Goal: Transaction & Acquisition: Purchase product/service

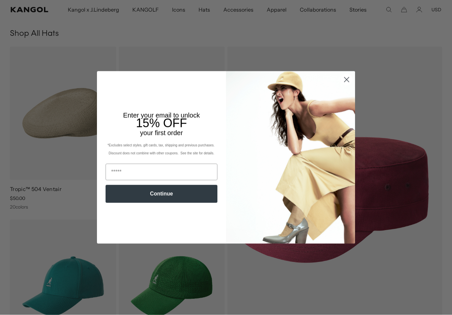
scroll to position [169, 0]
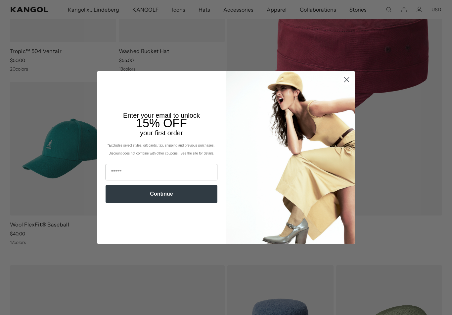
click at [348, 117] on img "POPUP Form" at bounding box center [290, 157] width 129 height 172
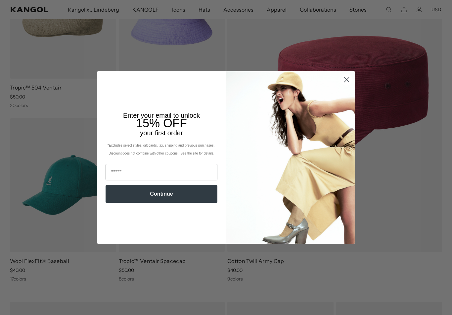
scroll to position [132, 0]
click at [349, 79] on circle "Close dialog" at bounding box center [346, 79] width 11 height 11
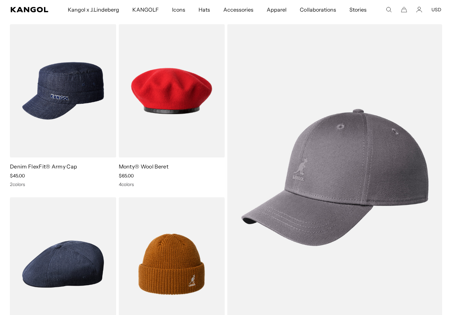
scroll to position [0, 0]
click at [0, 0] on img at bounding box center [0, 0] width 0 height 0
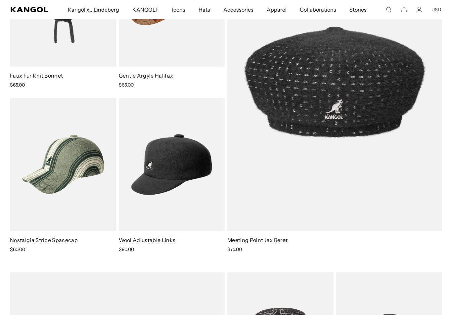
click at [0, 0] on img at bounding box center [0, 0] width 0 height 0
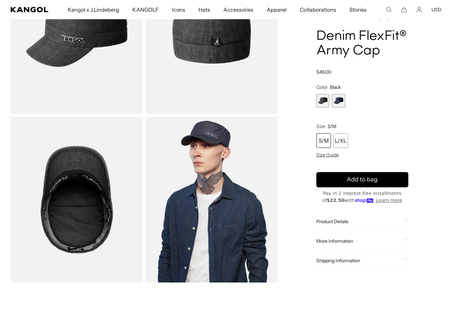
scroll to position [0, 136]
click at [324, 138] on div "S/M" at bounding box center [323, 140] width 15 height 15
click at [319, 100] on span "1 of 2" at bounding box center [322, 100] width 13 height 13
click at [344, 100] on span "2 of 2" at bounding box center [338, 100] width 13 height 13
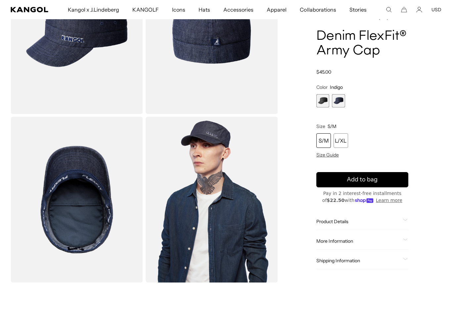
click at [325, 103] on span "1 of 2" at bounding box center [322, 100] width 13 height 13
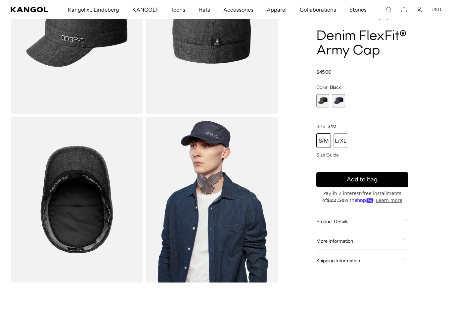
click at [341, 100] on span "2 of 2" at bounding box center [338, 100] width 13 height 13
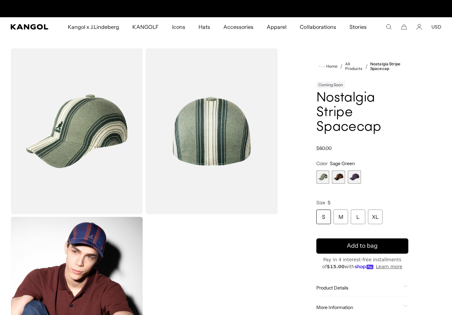
scroll to position [0, 136]
click at [354, 176] on span "3 of 3" at bounding box center [354, 176] width 13 height 13
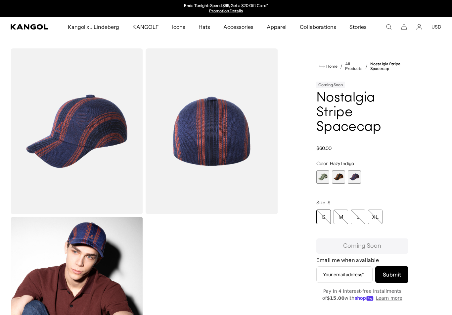
click at [338, 179] on span "2 of 3" at bounding box center [338, 176] width 13 height 13
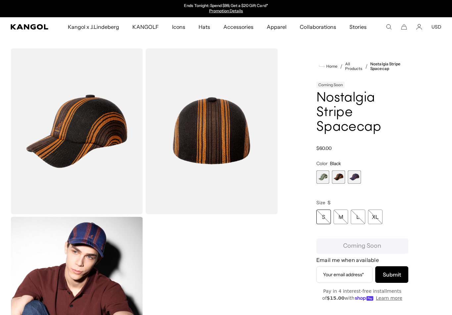
click at [326, 178] on span "1 of 3" at bounding box center [322, 176] width 13 height 13
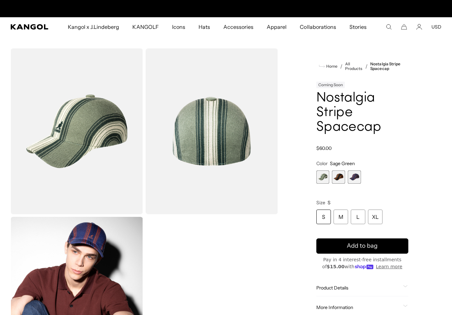
scroll to position [0, 136]
click at [320, 212] on div "S" at bounding box center [323, 216] width 15 height 15
click at [325, 218] on div "S" at bounding box center [323, 216] width 15 height 15
click at [321, 218] on div "S" at bounding box center [323, 216] width 15 height 15
click at [326, 217] on div "S" at bounding box center [323, 216] width 15 height 15
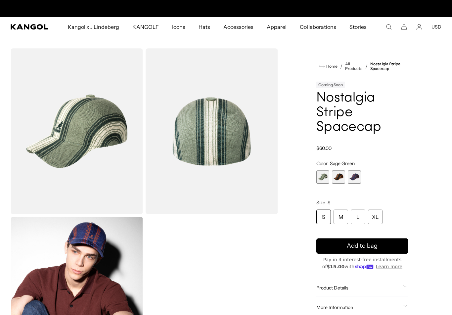
scroll to position [0, 0]
click at [326, 214] on div "S" at bounding box center [323, 216] width 15 height 15
click at [330, 214] on div "S" at bounding box center [323, 216] width 15 height 15
click at [322, 208] on div "Size S S M L XL" at bounding box center [362, 211] width 92 height 24
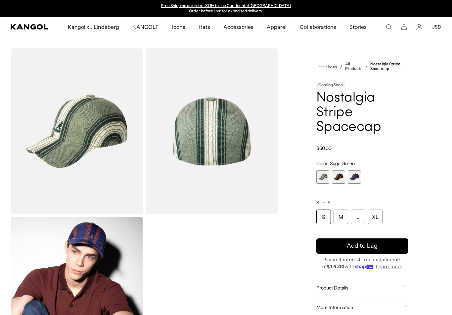
click at [322, 208] on div "Size S S M L XL" at bounding box center [362, 211] width 92 height 24
click at [325, 216] on div "S" at bounding box center [323, 216] width 15 height 15
click at [325, 215] on div "S" at bounding box center [323, 216] width 15 height 15
click at [321, 217] on div "S" at bounding box center [323, 216] width 15 height 15
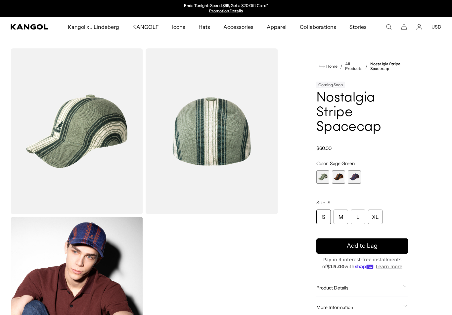
click at [320, 218] on div "S" at bounding box center [323, 216] width 15 height 15
